Goal: Information Seeking & Learning: Learn about a topic

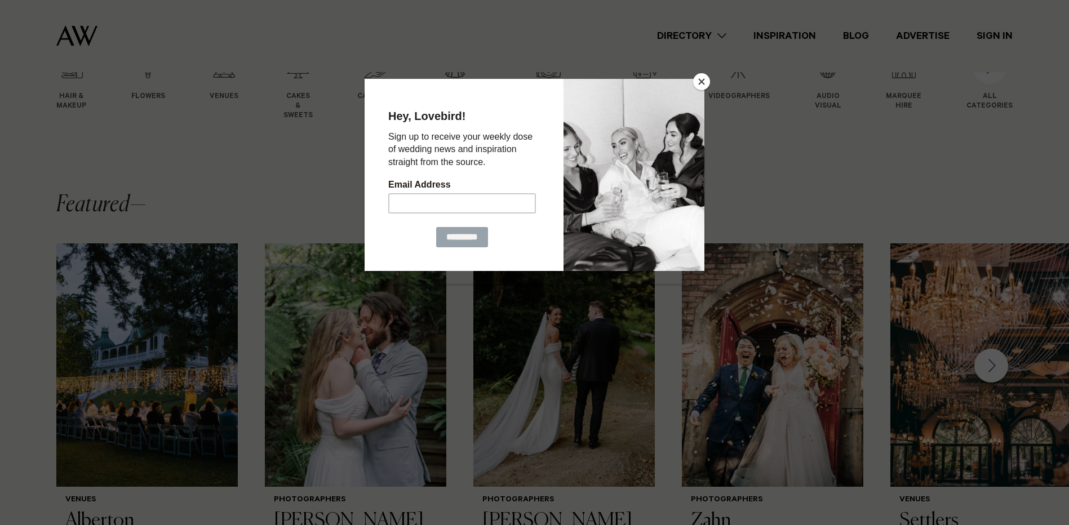
scroll to position [314, 0]
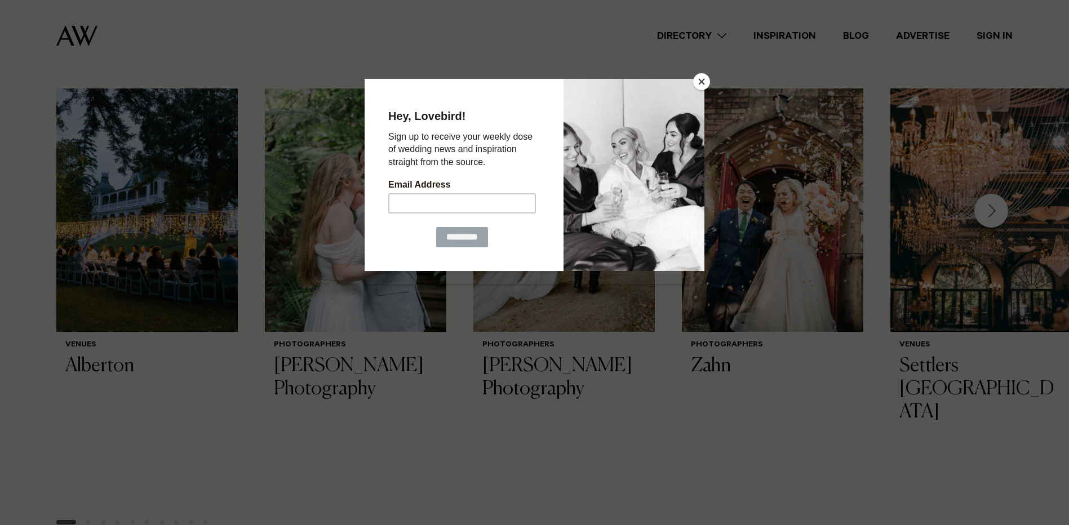
click at [701, 81] on button "Close" at bounding box center [701, 81] width 17 height 17
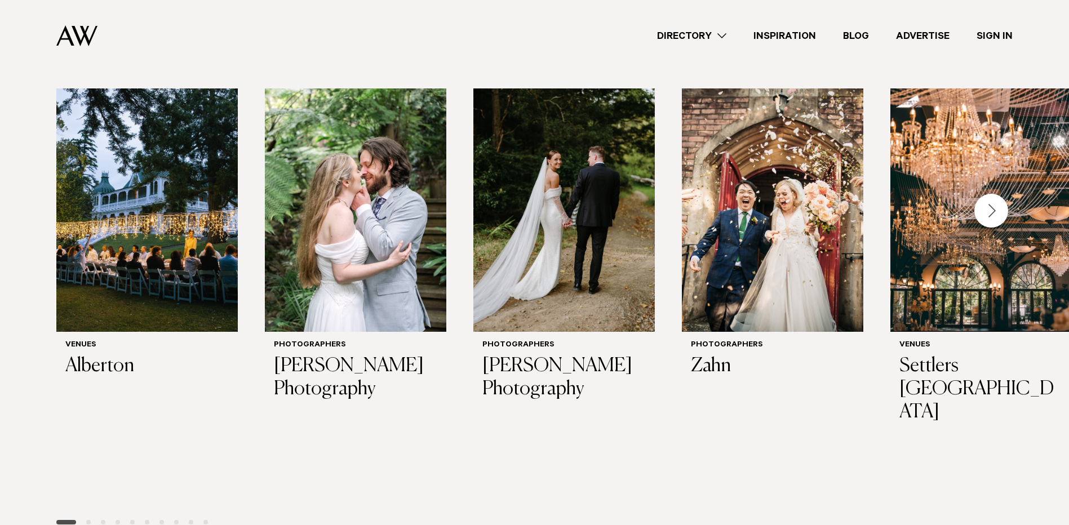
click at [990, 216] on div "Next slide" at bounding box center [991, 211] width 34 height 34
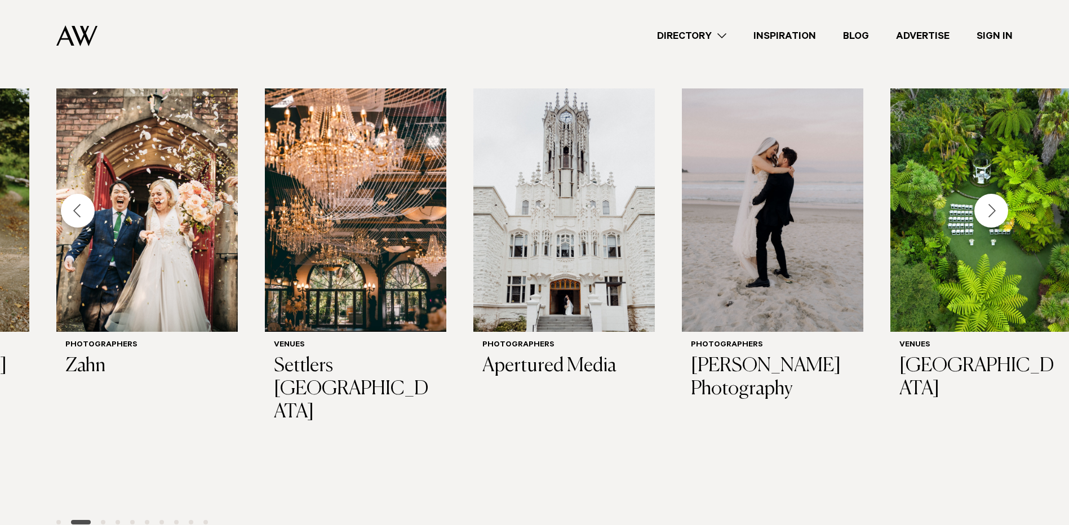
click at [89, 210] on div "Previous slide" at bounding box center [78, 211] width 34 height 34
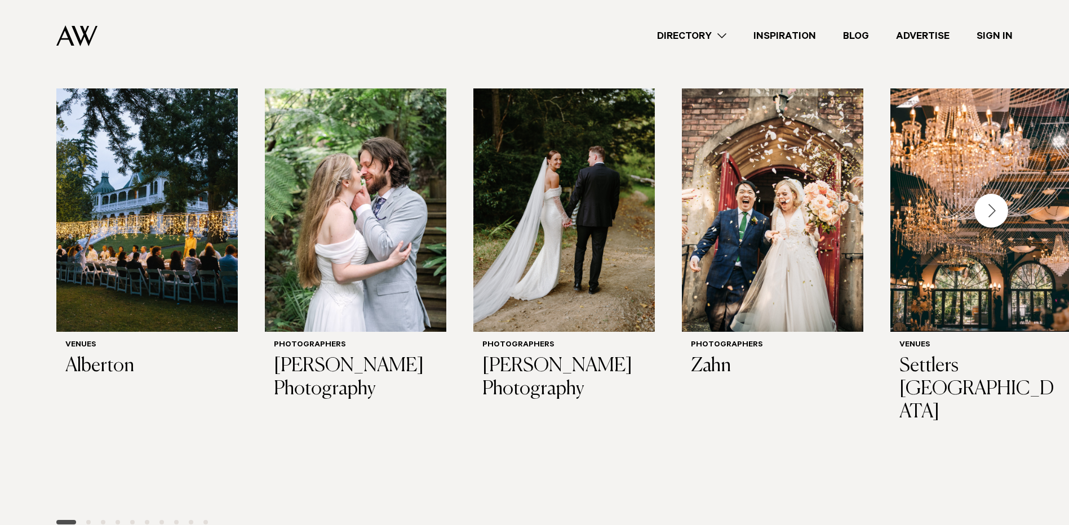
click at [992, 207] on div "Next slide" at bounding box center [991, 211] width 34 height 34
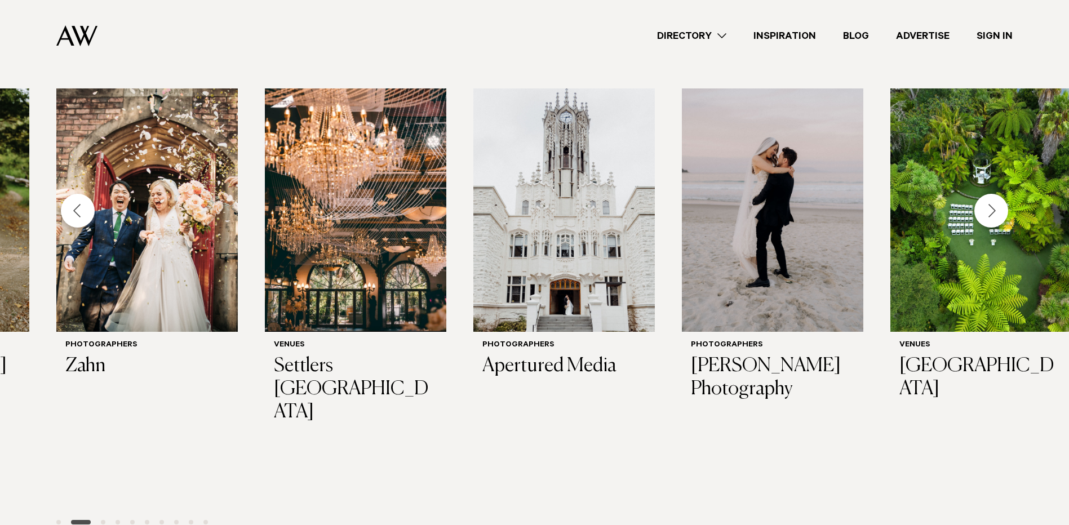
click at [992, 207] on div "Next slide" at bounding box center [991, 211] width 34 height 34
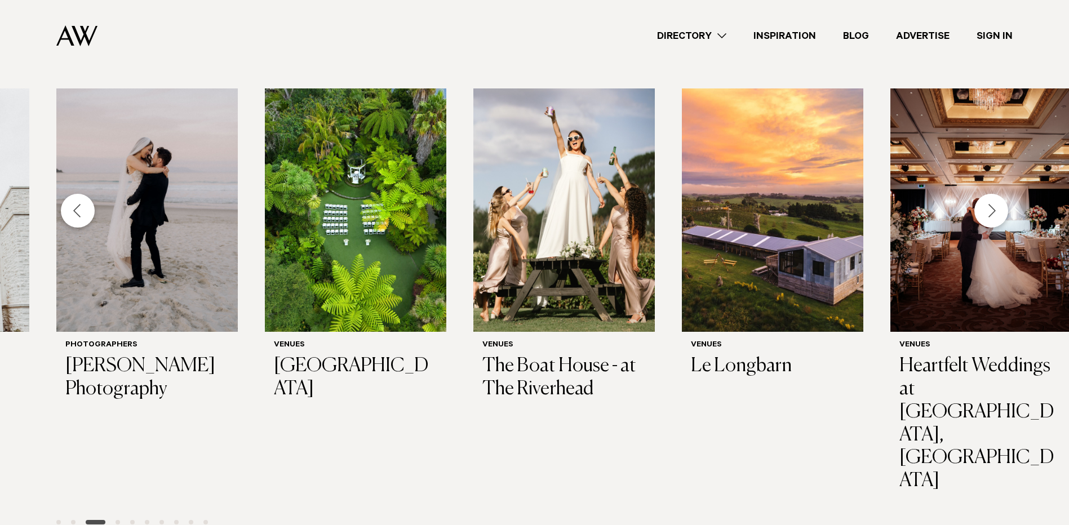
click at [72, 214] on div "Previous slide" at bounding box center [78, 211] width 34 height 34
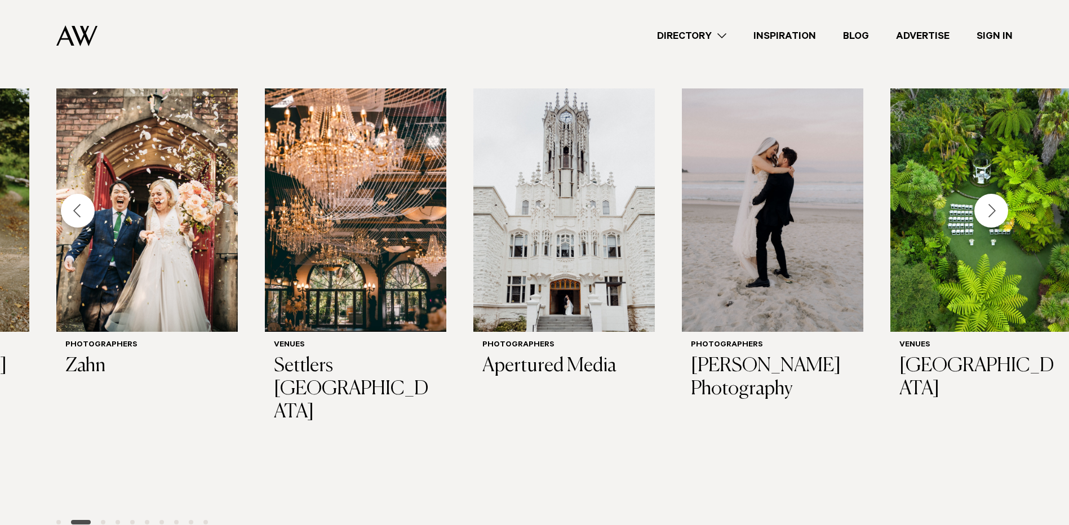
click at [72, 214] on div "Previous slide" at bounding box center [78, 211] width 34 height 34
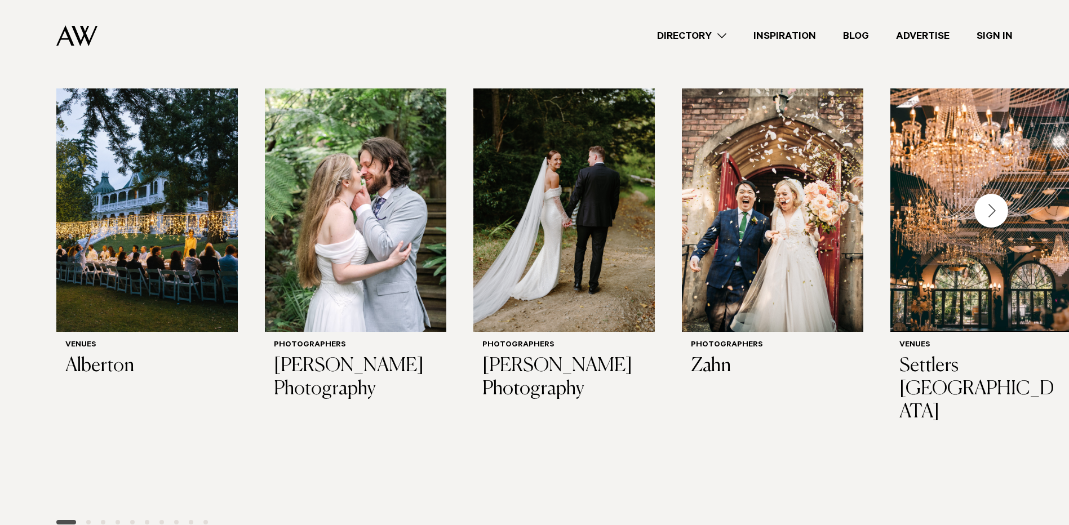
click at [993, 211] on div "Next slide" at bounding box center [991, 211] width 34 height 34
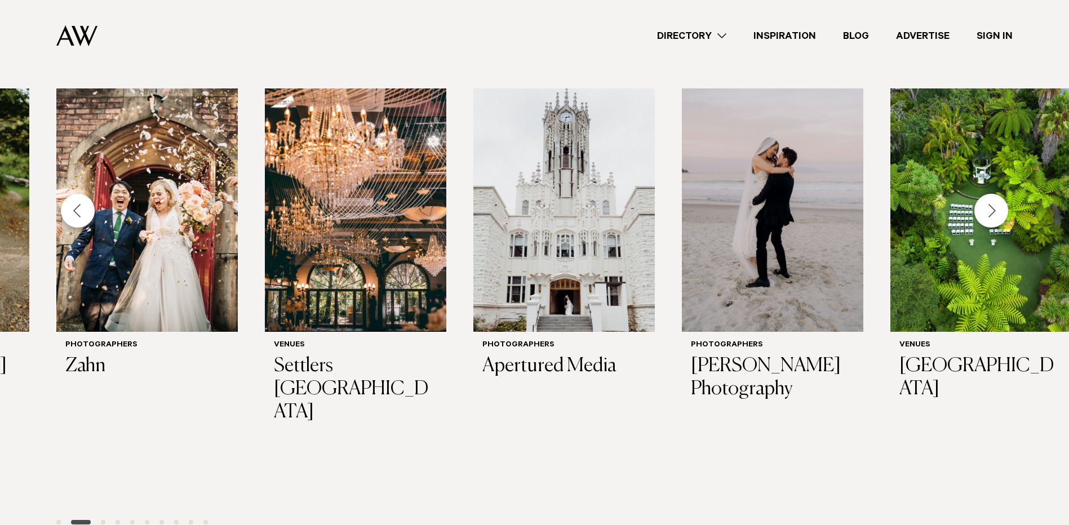
click at [993, 210] on div "Next slide" at bounding box center [991, 211] width 34 height 34
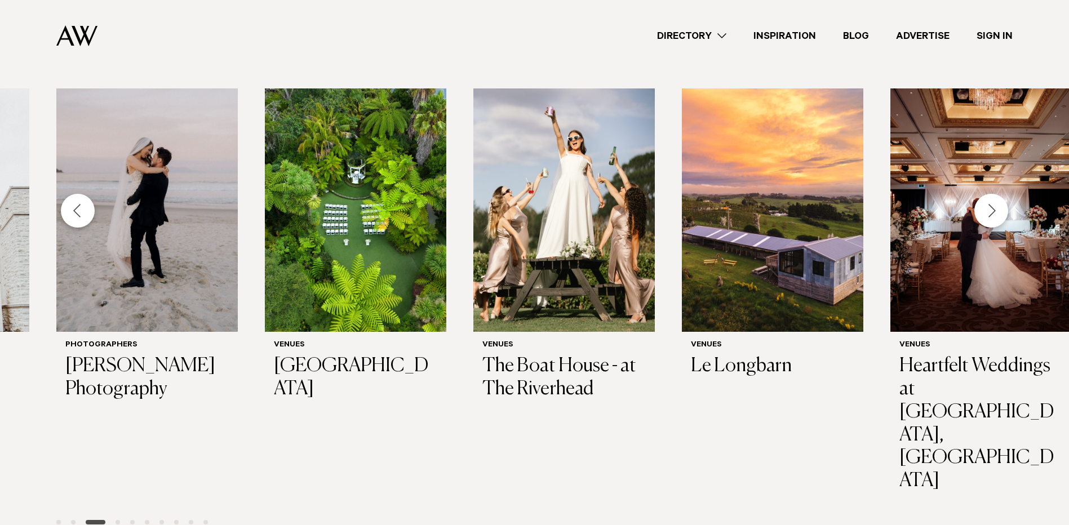
click at [992, 211] on div "Next slide" at bounding box center [991, 211] width 34 height 34
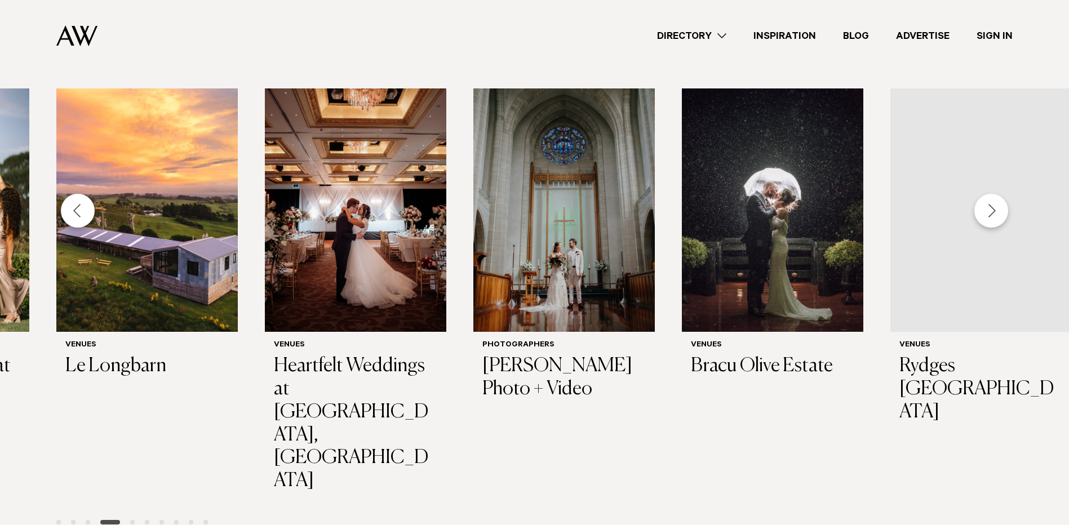
click at [993, 215] on div "Next slide" at bounding box center [991, 211] width 34 height 34
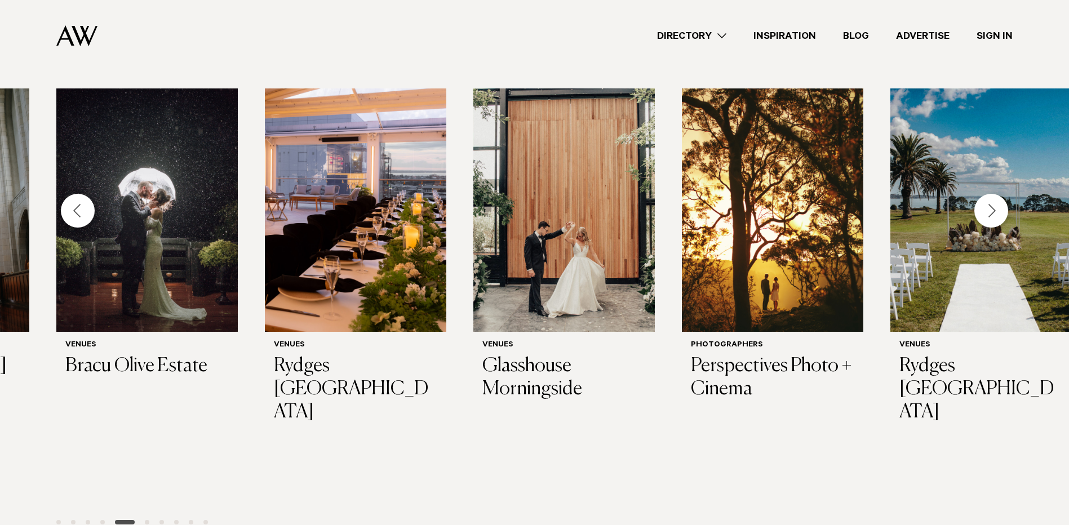
click at [995, 214] on div "Next slide" at bounding box center [991, 211] width 34 height 34
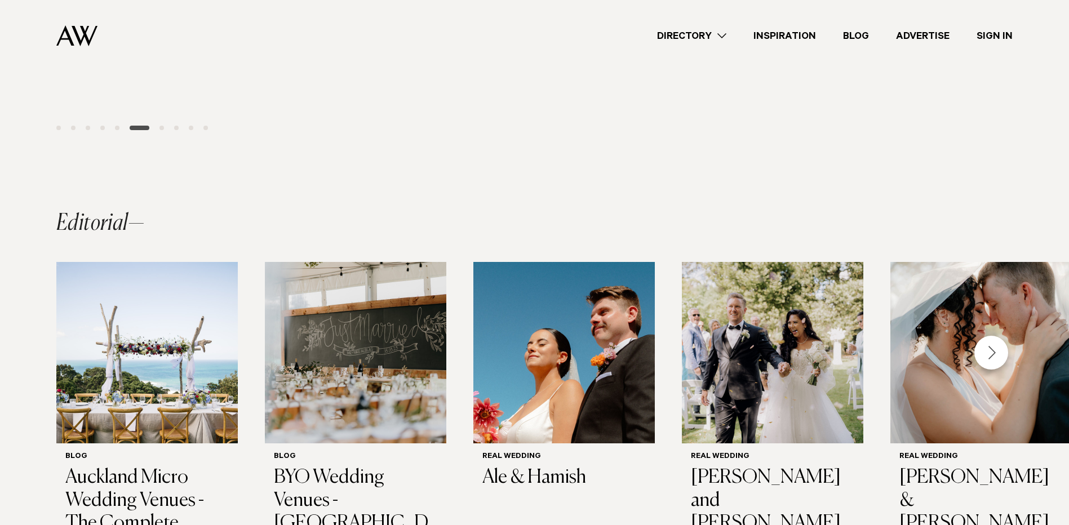
scroll to position [765, 0]
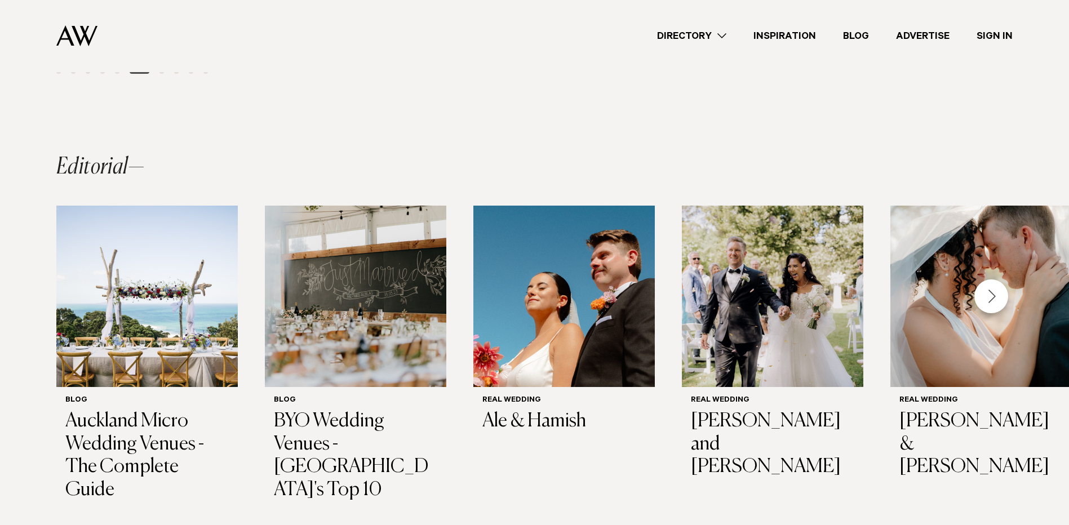
click at [1004, 239] on div "Blog Auckland Micro Wedding Venues - The Complete Guide Blog BYO Wedding Venues…" at bounding box center [534, 374] width 1069 height 337
click at [993, 279] on div "Next slide" at bounding box center [991, 296] width 34 height 34
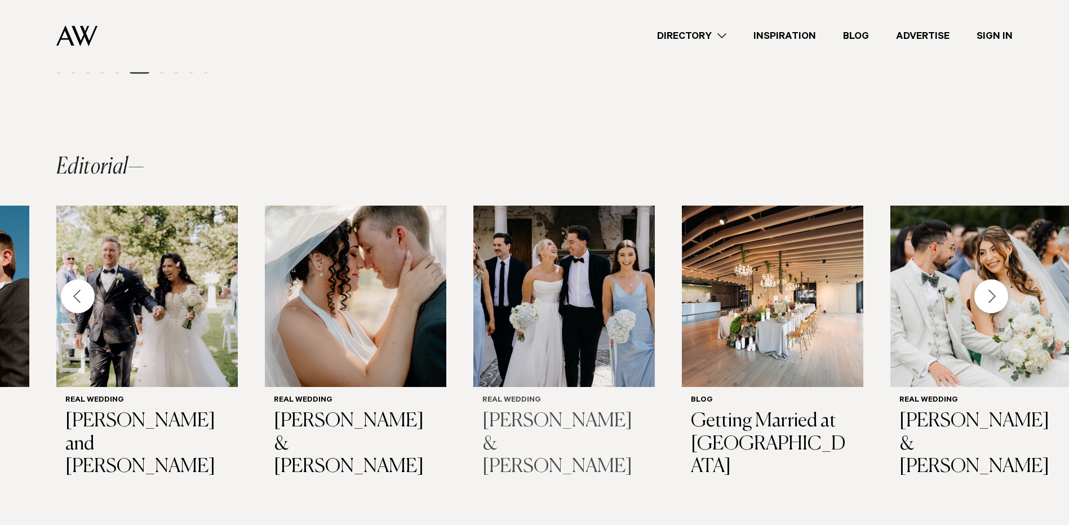
click at [586, 246] on img "6 / 14" at bounding box center [563, 296] width 181 height 181
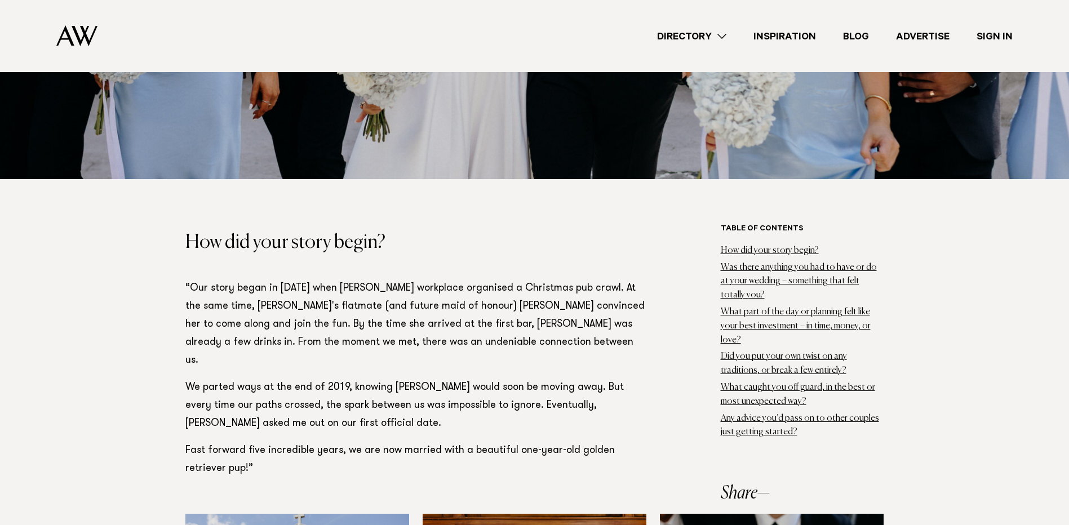
scroll to position [620, 0]
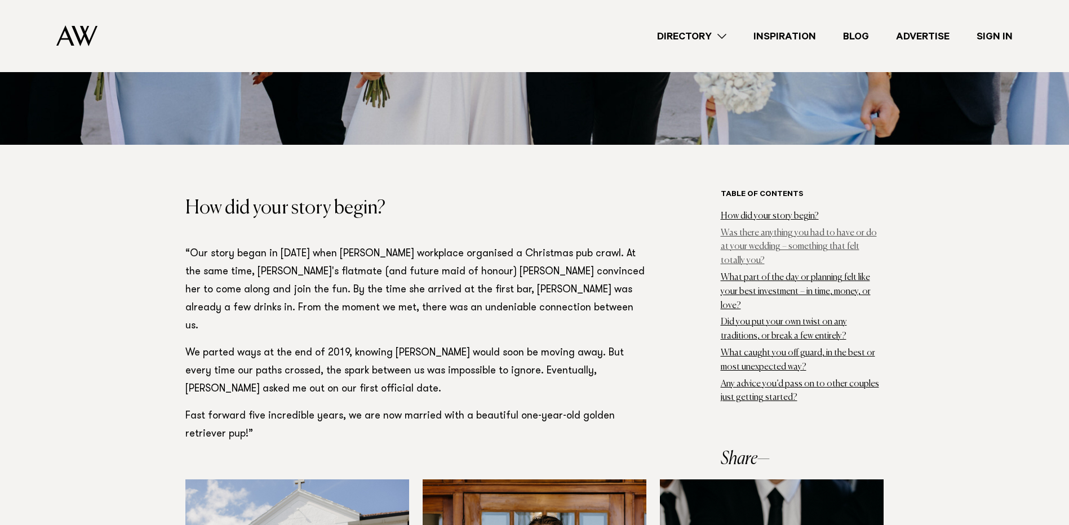
click at [737, 229] on link "Was there anything you had to have or do at your wedding – something that felt …" at bounding box center [799, 247] width 156 height 37
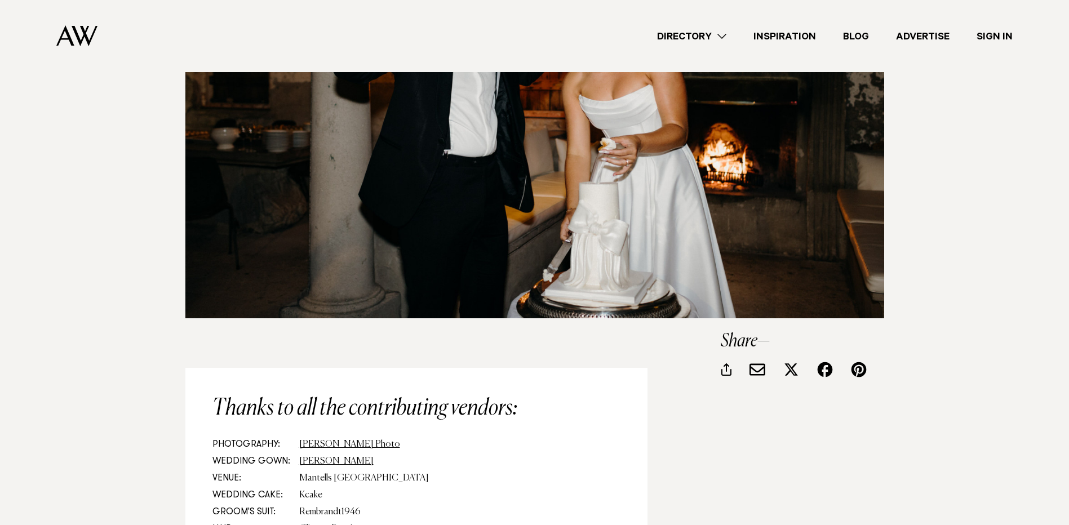
scroll to position [11972, 0]
